Goal: Information Seeking & Learning: Learn about a topic

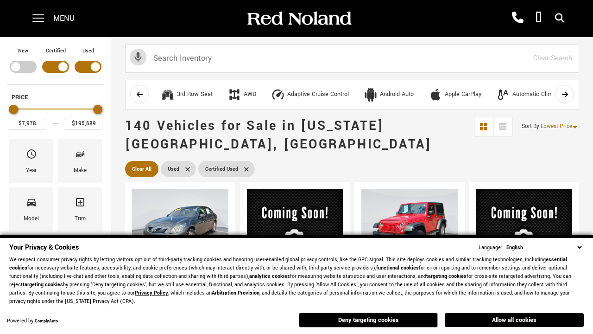
scroll to position [363, 0]
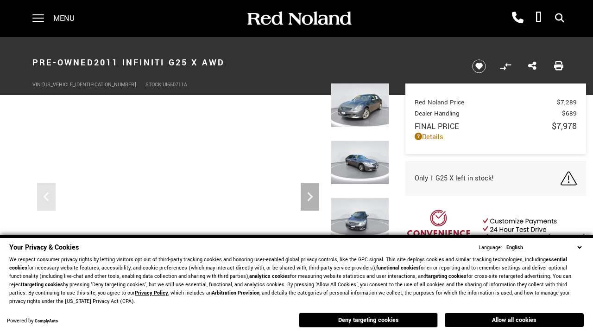
scroll to position [441, 0]
